Goal: Find specific page/section: Find specific page/section

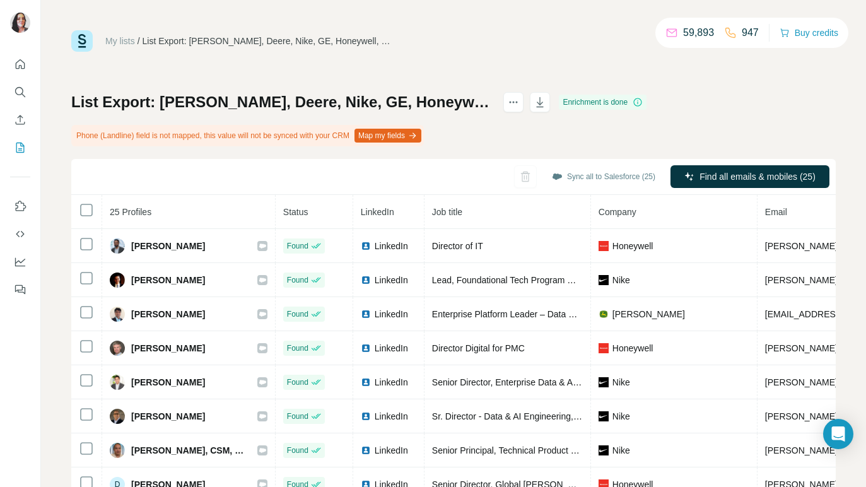
click at [514, 37] on div "My lists / List Export: [PERSON_NAME], Deere, Nike, GE, Honeywell, US Foods - […" at bounding box center [453, 40] width 764 height 21
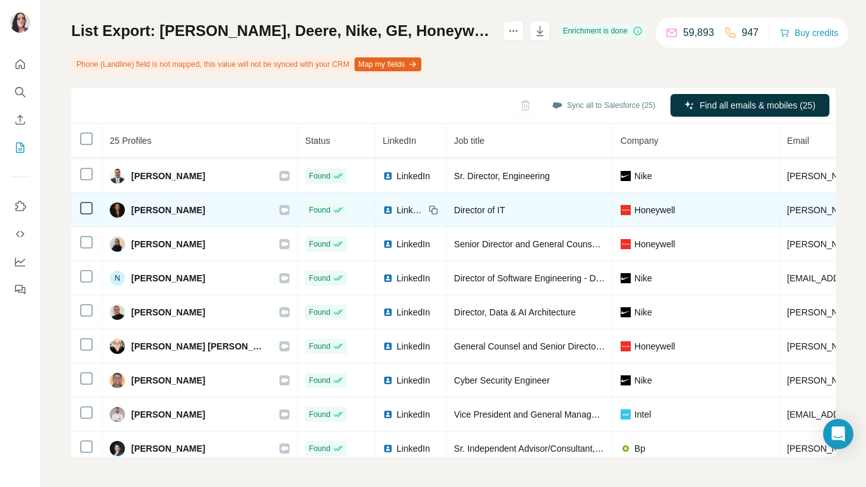
scroll to position [552, 0]
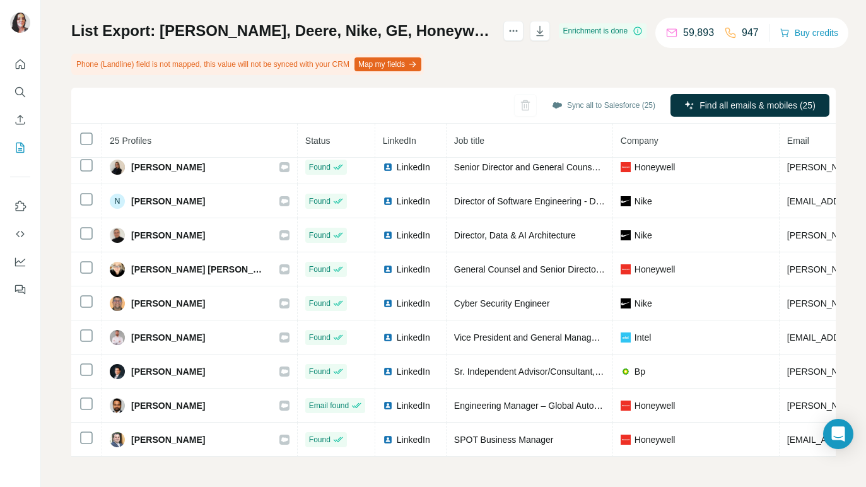
click at [462, 32] on h1 "List Export: [PERSON_NAME], Deere, Nike, GE, Honeywell, US Foods - [DATE] 13:10" at bounding box center [281, 31] width 421 height 20
click at [293, 78] on div "List Export: [PERSON_NAME], Deere, Nike, GE, Honeywell, [GEOGRAPHIC_DATA] Foods…" at bounding box center [453, 239] width 764 height 436
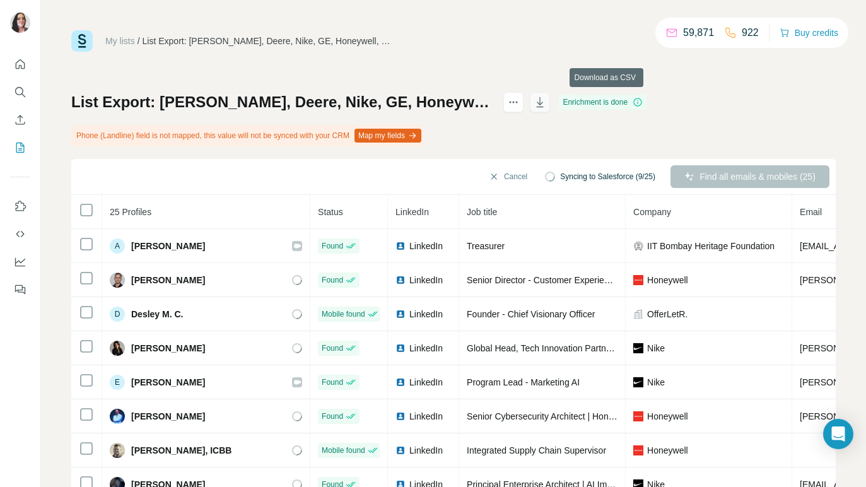
click at [544, 100] on icon "button" at bounding box center [540, 102] width 7 height 10
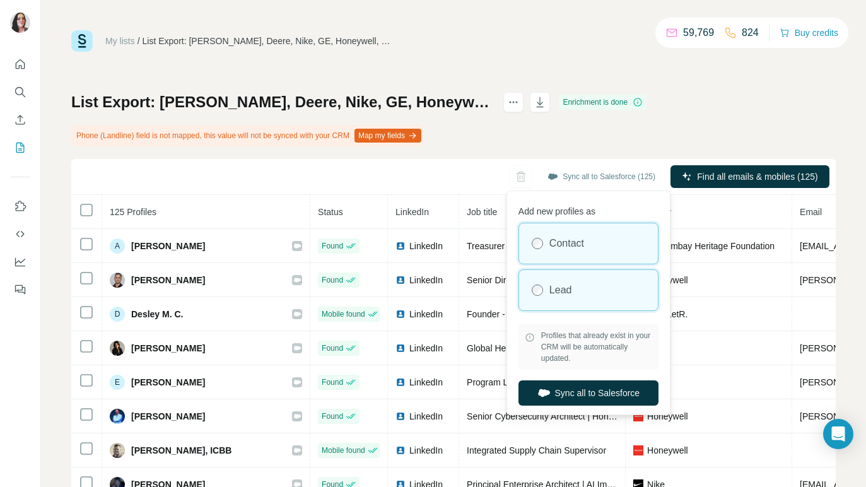
click at [578, 288] on div "Lead" at bounding box center [588, 290] width 139 height 40
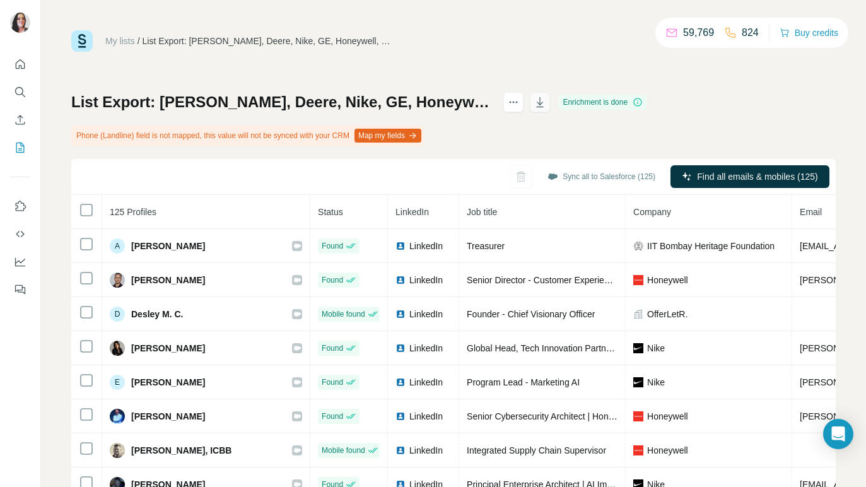
click at [546, 102] on icon "button" at bounding box center [539, 102] width 13 height 13
